Goal: Navigation & Orientation: Find specific page/section

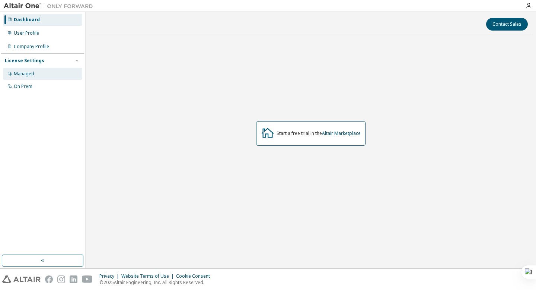
click at [52, 71] on div "Managed" at bounding box center [42, 74] width 79 height 12
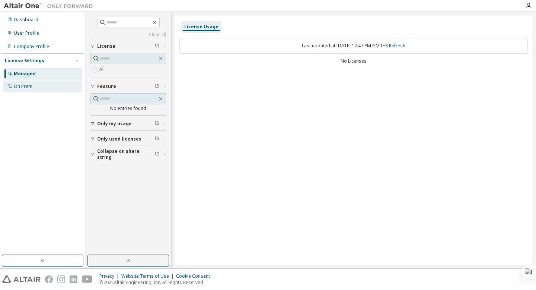
click at [48, 83] on div "On Prem" at bounding box center [42, 86] width 79 height 12
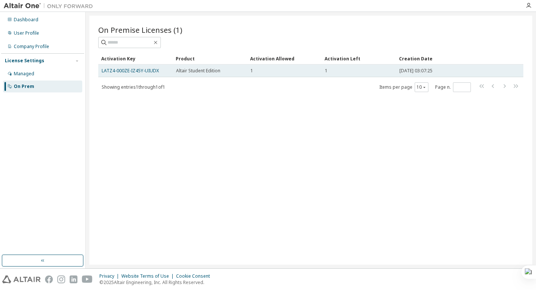
click at [287, 73] on div "1" at bounding box center [285, 71] width 68 height 6
click at [173, 76] on td "Altair Student Edition" at bounding box center [210, 70] width 74 height 13
click at [173, 73] on td "Altair Student Edition" at bounding box center [210, 70] width 74 height 13
click at [147, 72] on link "LATZ4-000ZE-IZ45Y-UIUDX" at bounding box center [130, 70] width 57 height 6
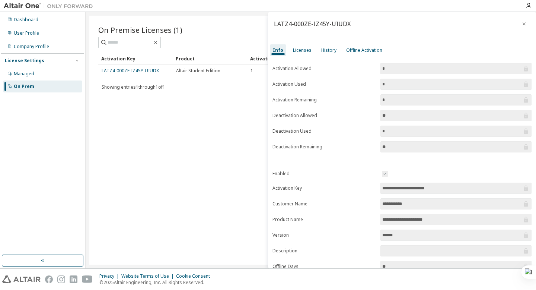
click at [328, 147] on label "Deactivation Remaining" at bounding box center [325, 147] width 104 height 6
click at [302, 49] on div "Licenses" at bounding box center [302, 50] width 19 height 6
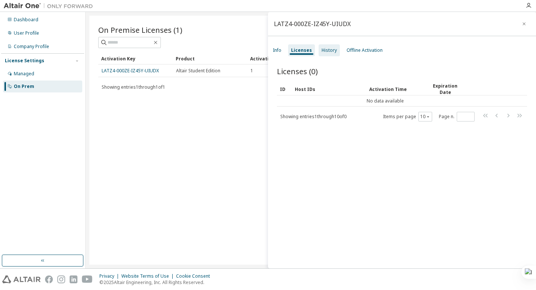
click at [332, 48] on div "History" at bounding box center [329, 50] width 15 height 6
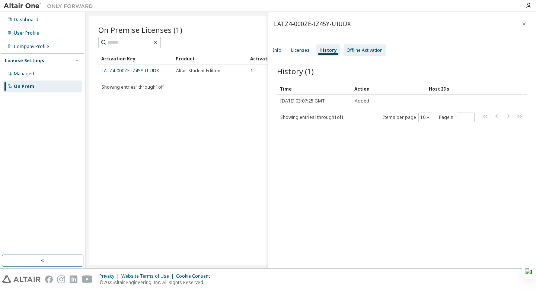
click at [359, 48] on div "Offline Activation" at bounding box center [365, 50] width 36 height 6
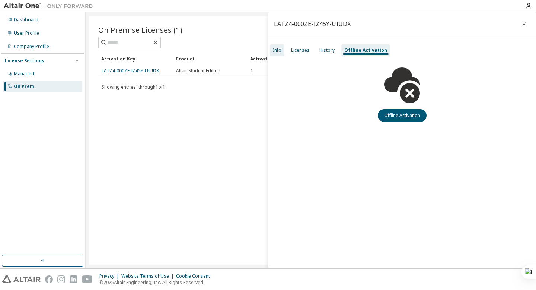
click at [280, 48] on div "Info" at bounding box center [277, 50] width 9 height 6
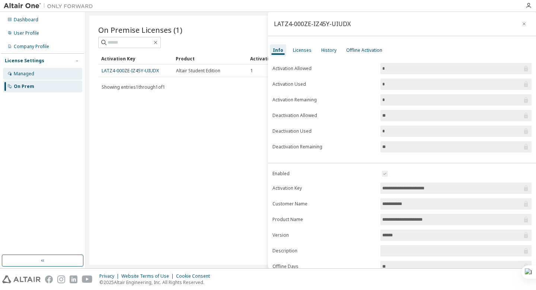
click at [53, 74] on div "Managed" at bounding box center [42, 74] width 79 height 12
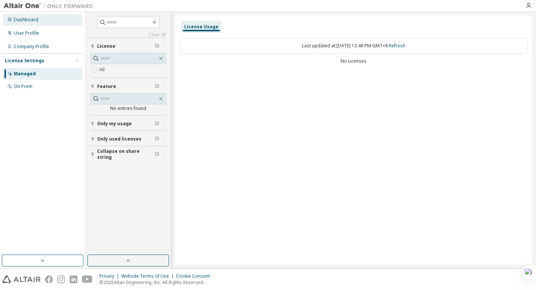
click at [26, 20] on div "Dashboard" at bounding box center [26, 20] width 25 height 6
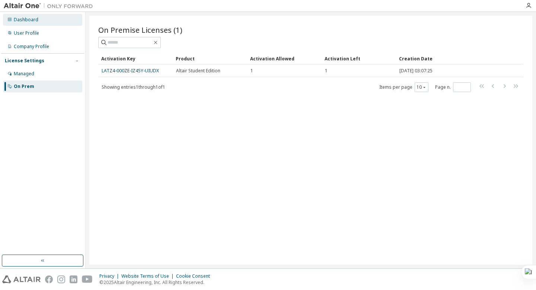
click at [34, 19] on div "Dashboard" at bounding box center [26, 20] width 25 height 6
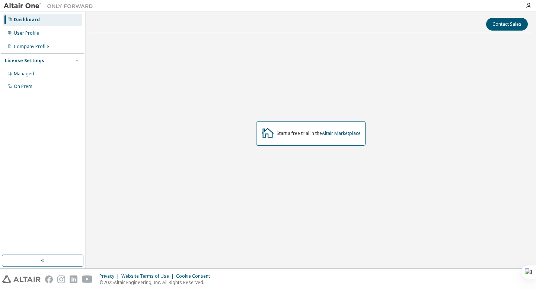
click at [533, 5] on div at bounding box center [528, 6] width 15 height 6
click at [529, 5] on icon "button" at bounding box center [529, 6] width 6 height 6
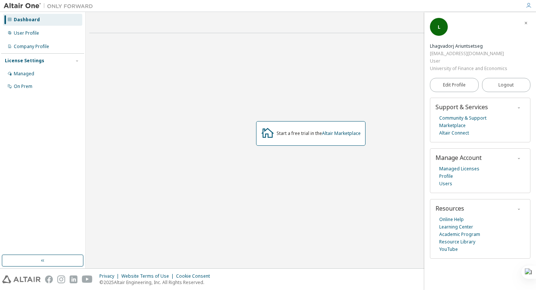
click at [442, 107] on span "Support & Services" at bounding box center [462, 107] width 53 height 8
click at [349, 153] on div "Start a free trial in the Altair Marketplace" at bounding box center [310, 133] width 443 height 188
click at [342, 133] on link "Altair Marketplace" at bounding box center [341, 133] width 39 height 6
